Goal: Transaction & Acquisition: Obtain resource

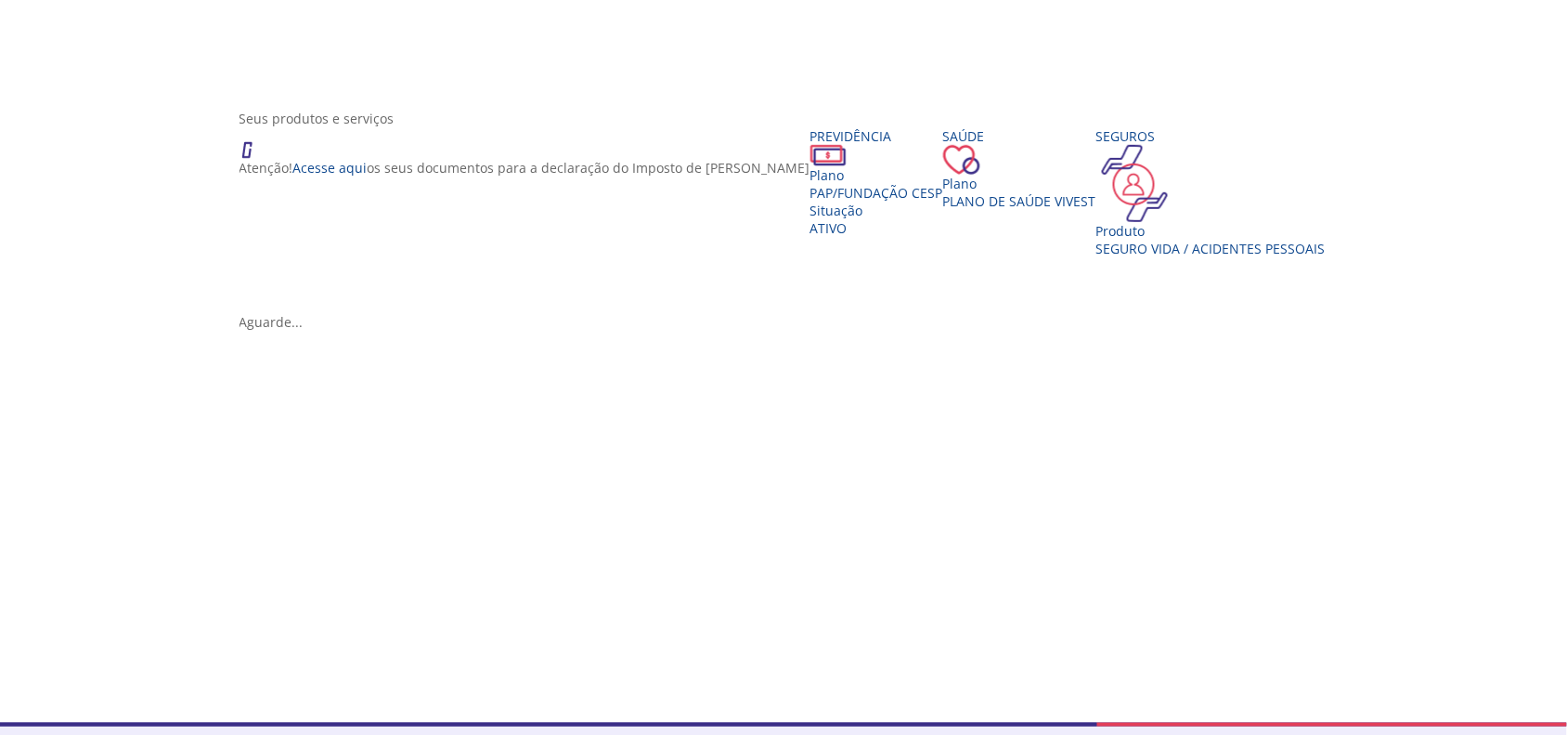
scroll to position [359, 0]
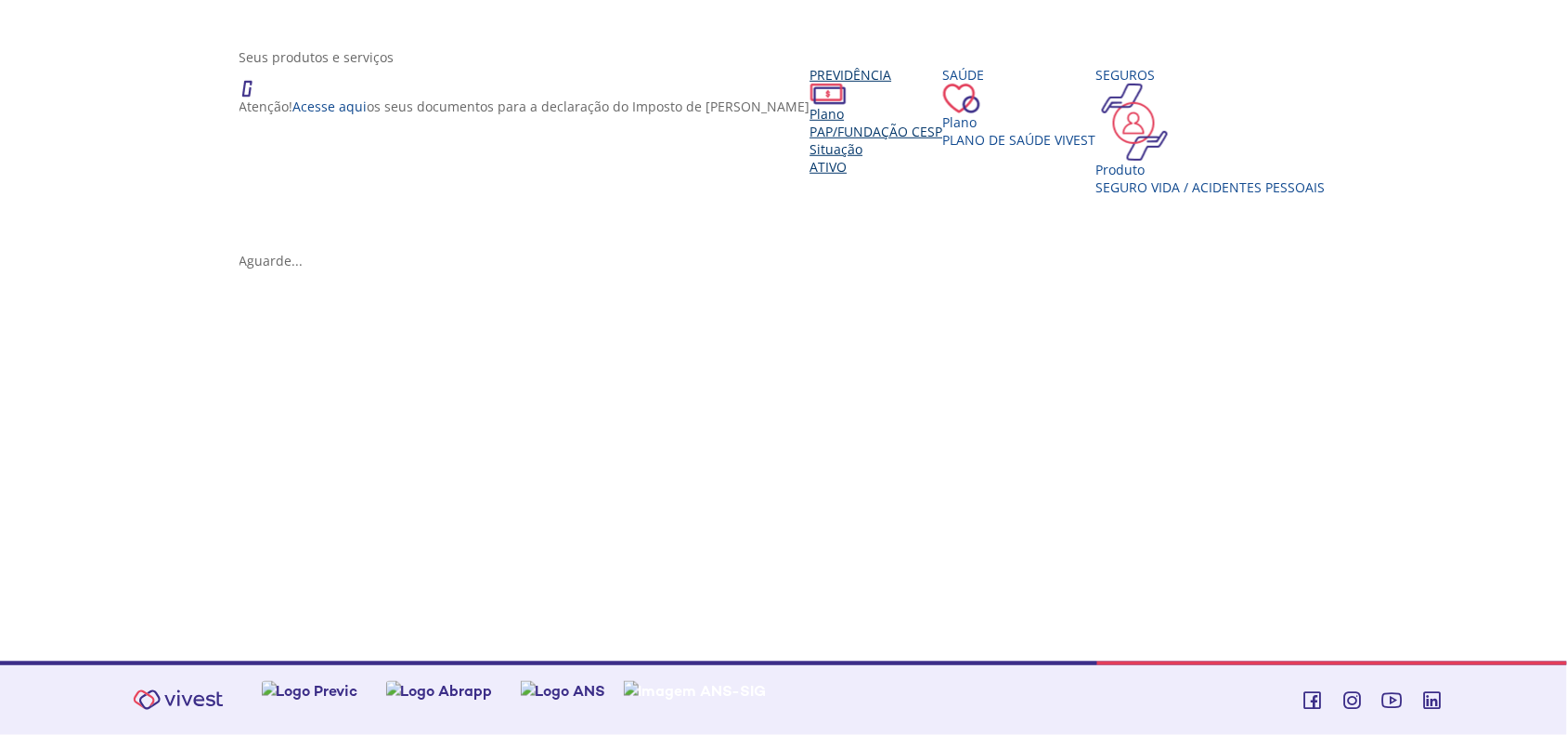
click at [811, 140] on span "PAP/FUNDAÇÃO CESP" at bounding box center [877, 132] width 133 height 18
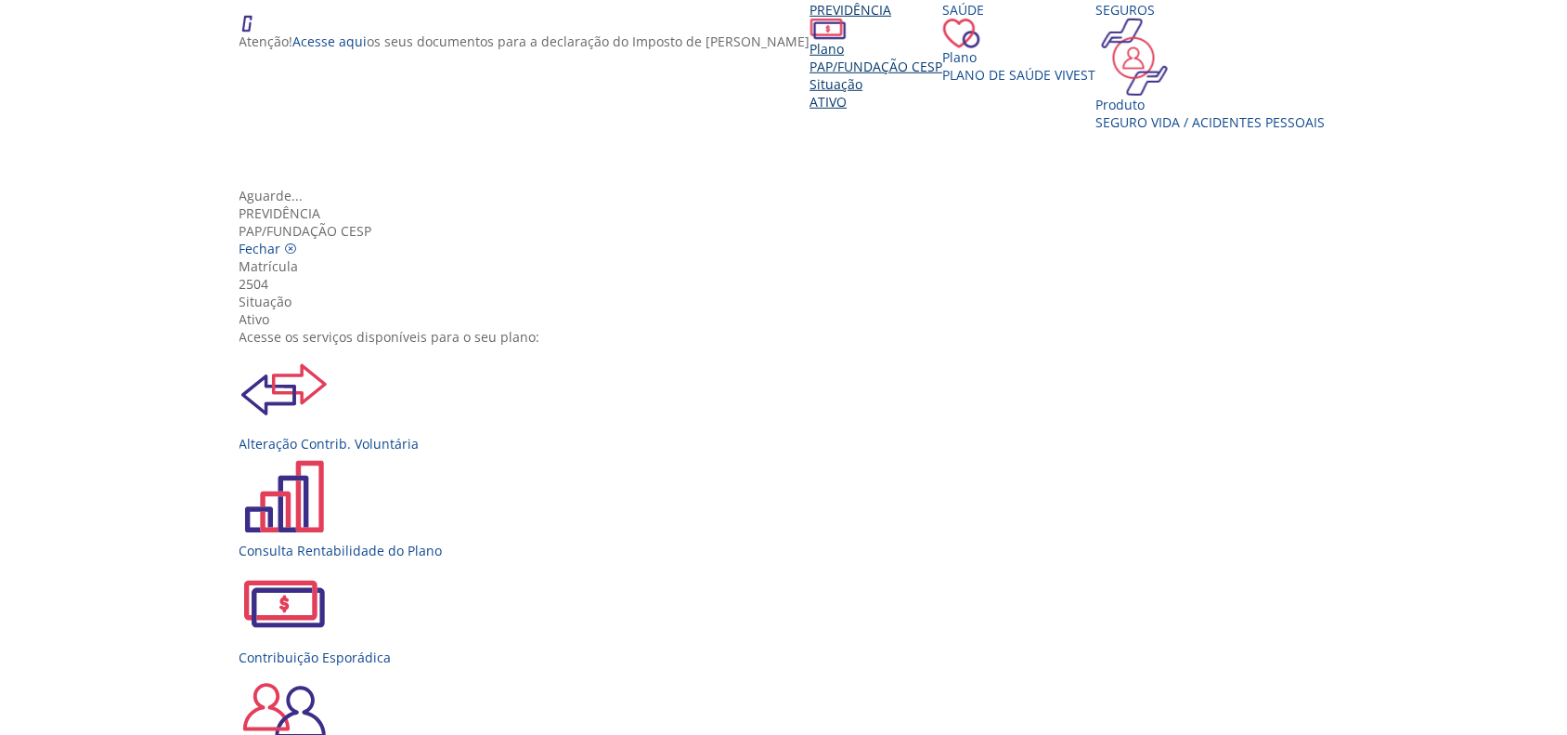
scroll to position [0, 0]
click at [298, 242] on icon "Vivest" at bounding box center [291, 248] width 13 height 13
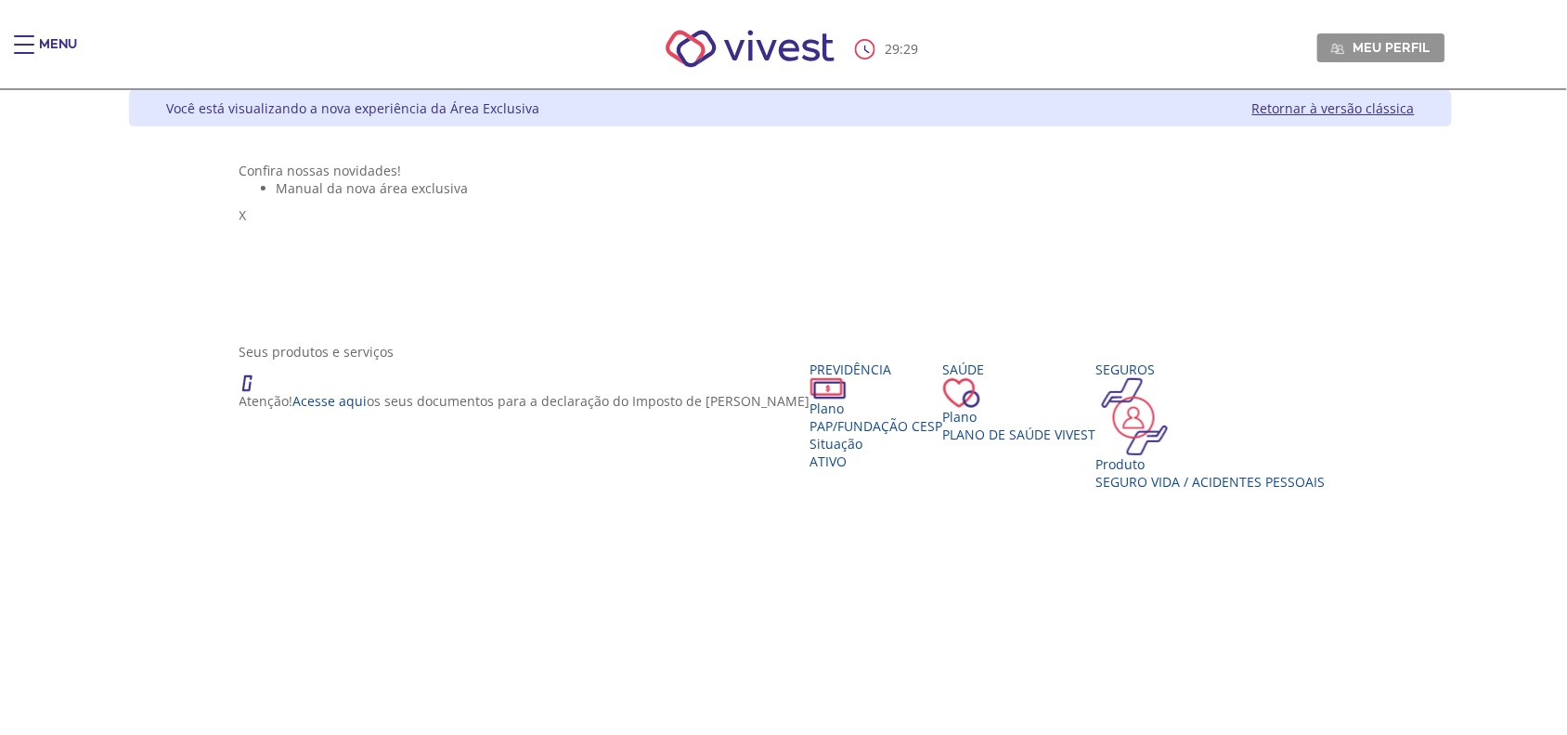
click at [23, 45] on span "Main header" at bounding box center [24, 45] width 20 height 2
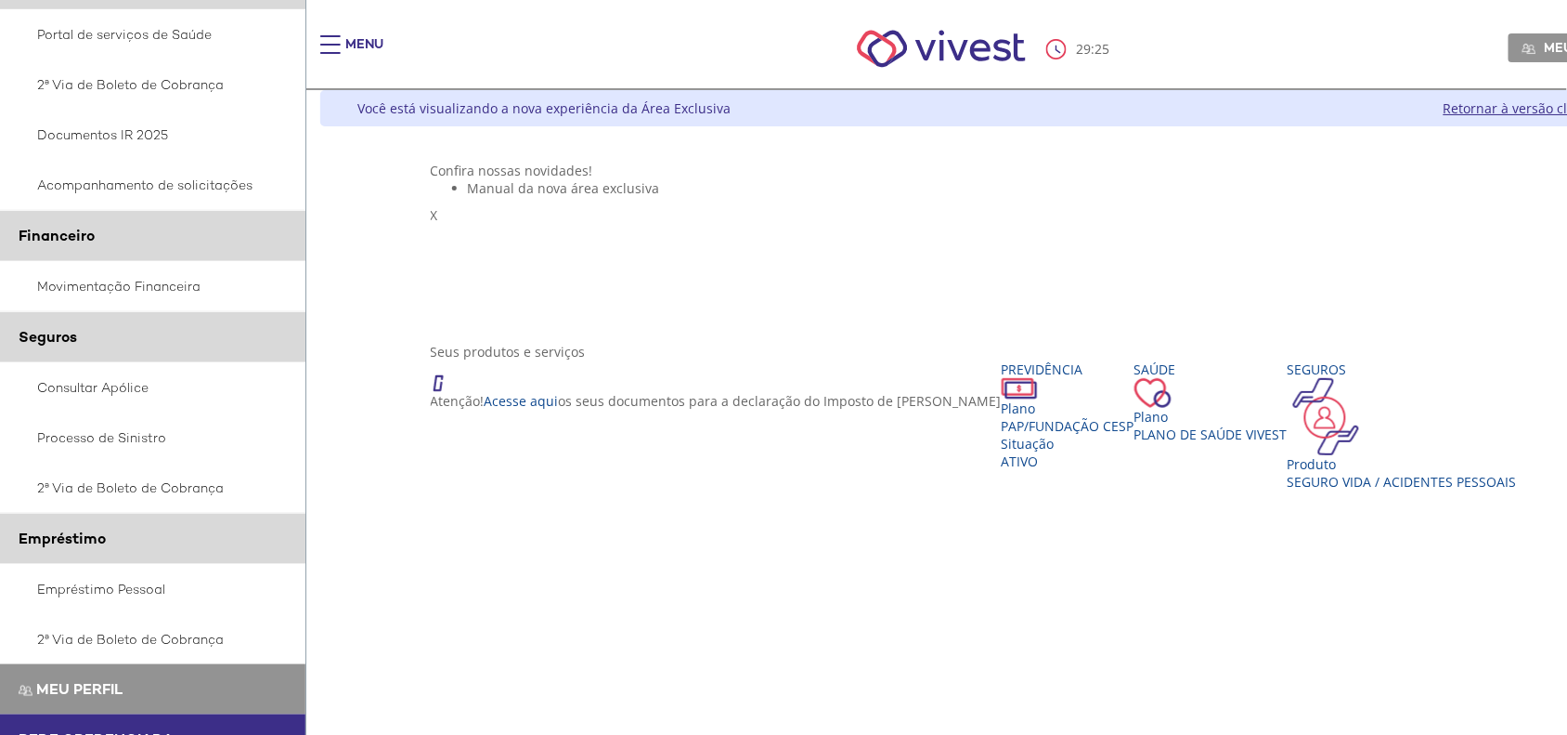
scroll to position [313, 0]
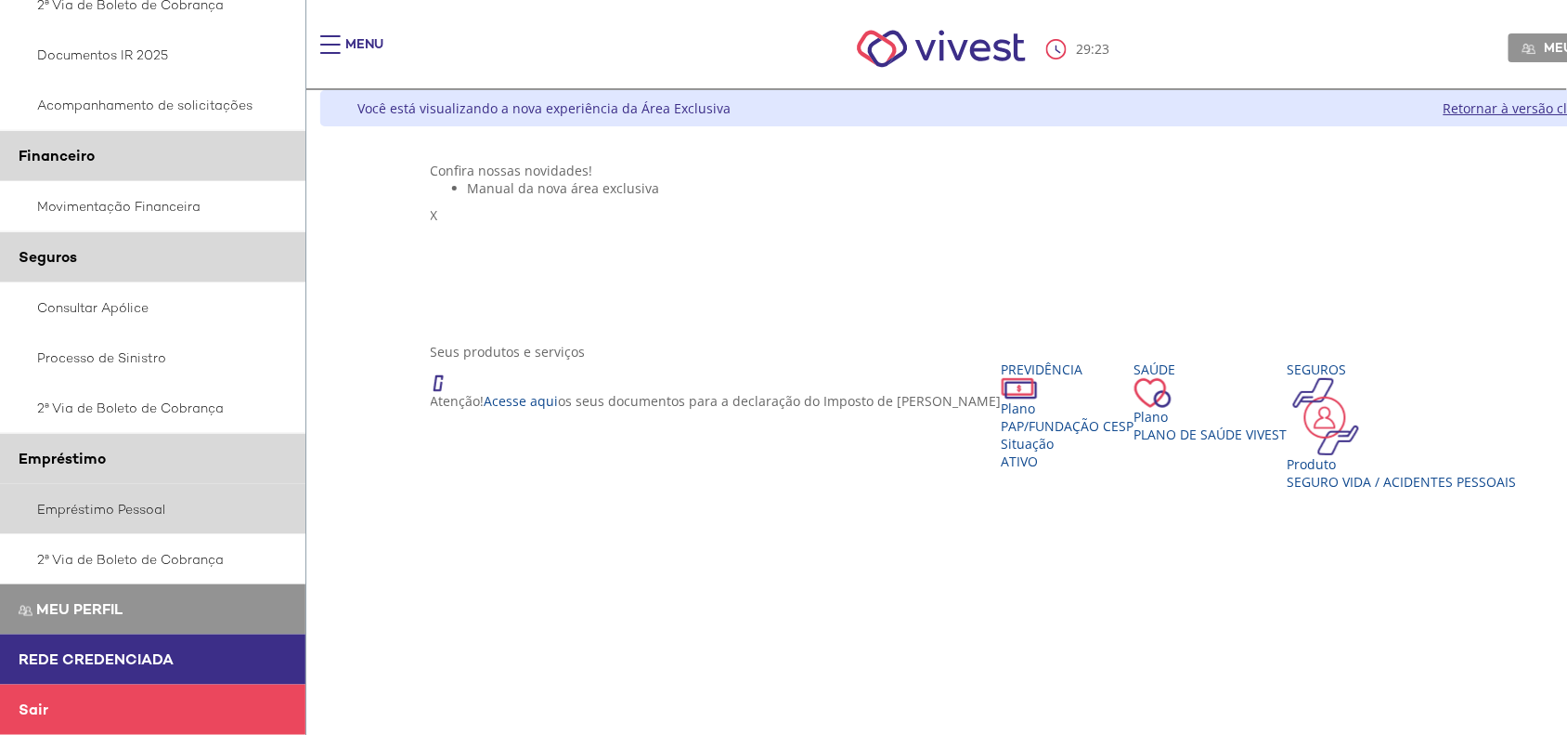
click at [144, 509] on link "Empréstimo Pessoal" at bounding box center [153, 509] width 306 height 50
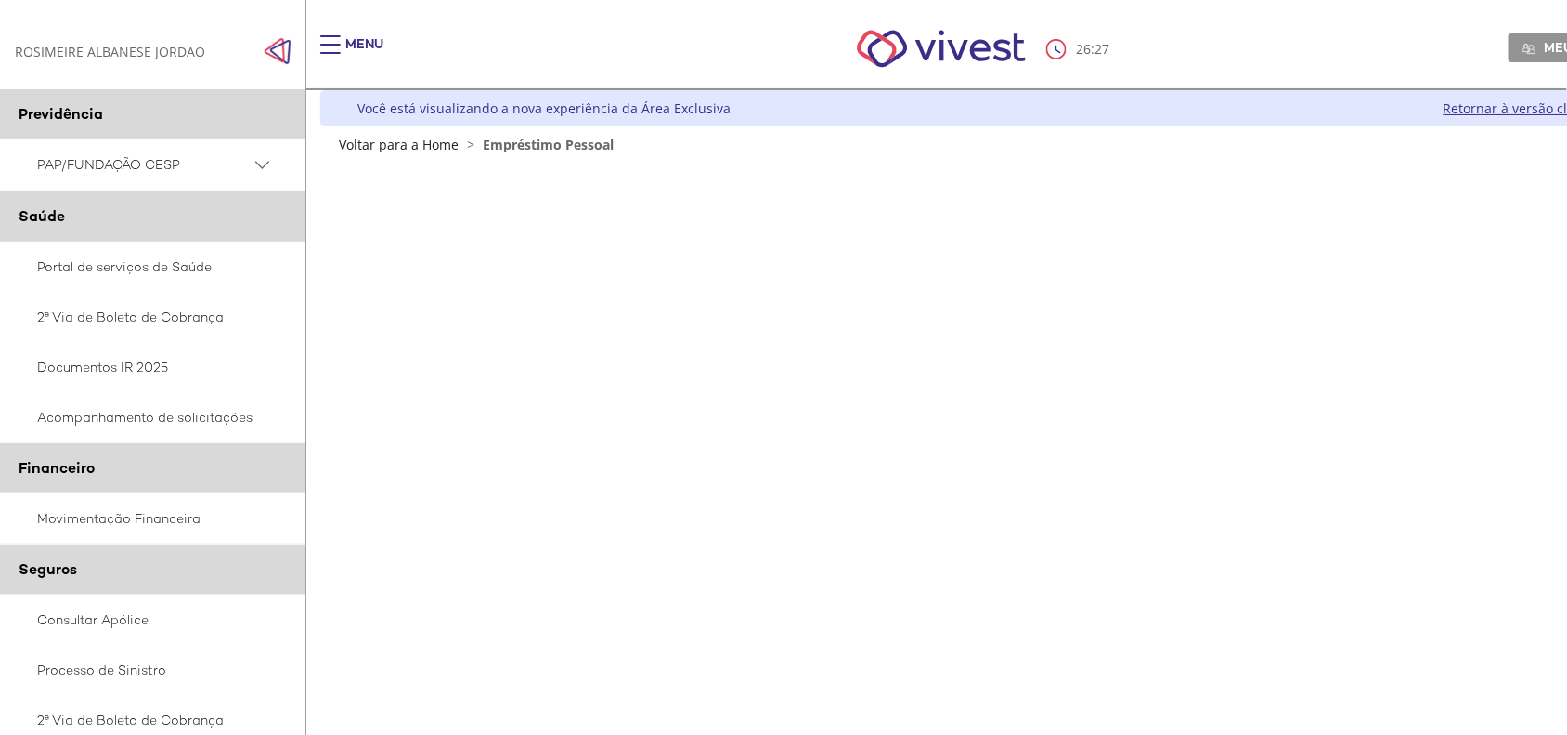
click at [113, 57] on div "ROSIMEIRE ALBANESE JORDAO ROSIMEIRE ALBANESE JORDAO" at bounding box center [110, 52] width 190 height 18
